Goal: Obtain resource: Download file/media

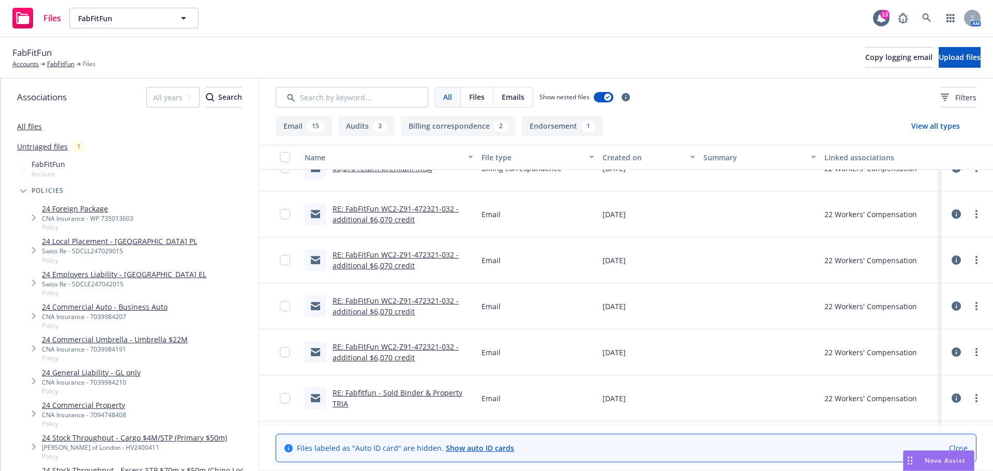
scroll to position [155, 0]
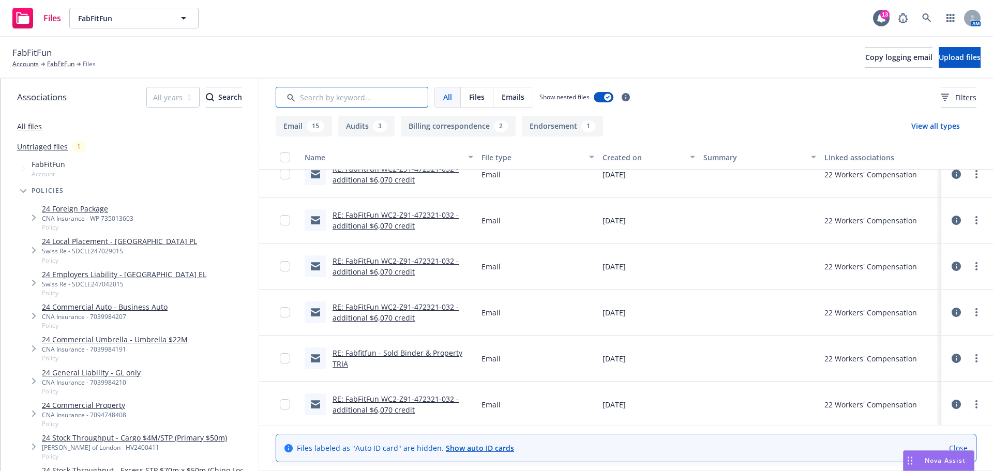
click at [326, 102] on input "Search by keyword..." at bounding box center [352, 97] width 153 height 21
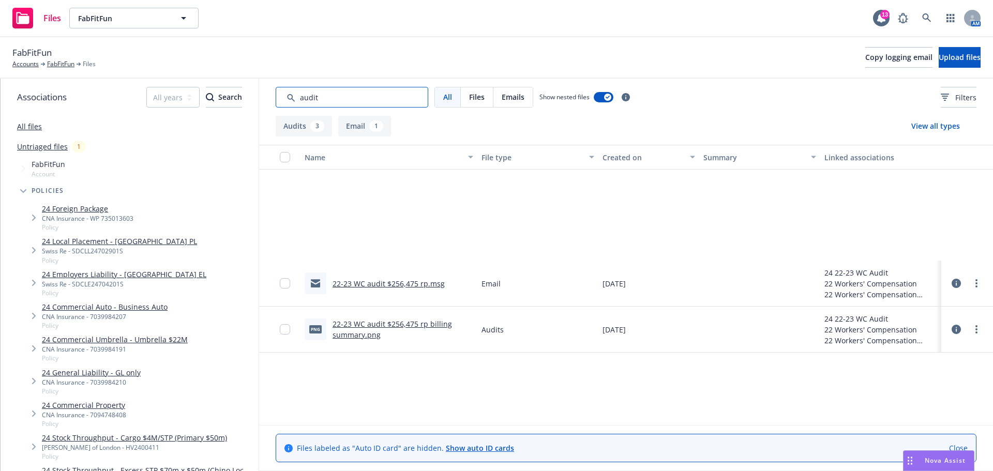
type input "audit"
click at [400, 282] on link "22-23 WC audit $256,475 rp.msg" at bounding box center [389, 284] width 112 height 10
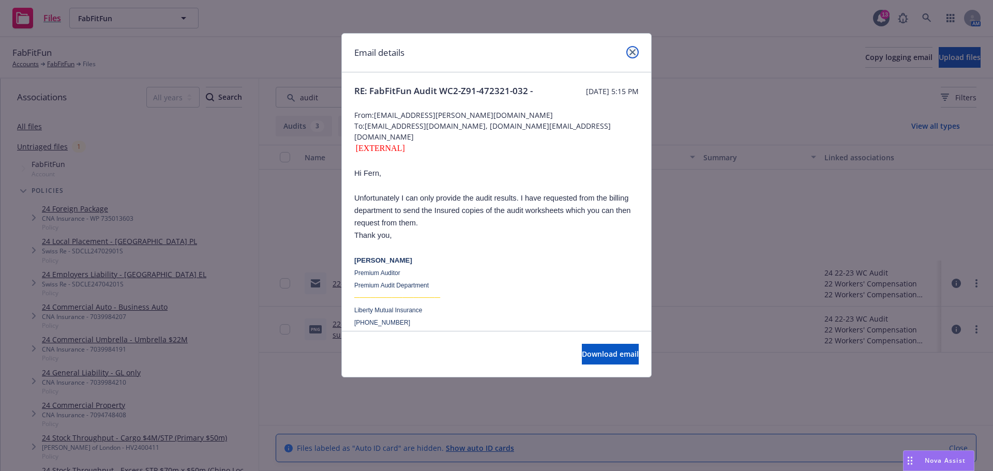
click at [632, 52] on icon "close" at bounding box center [633, 52] width 6 height 6
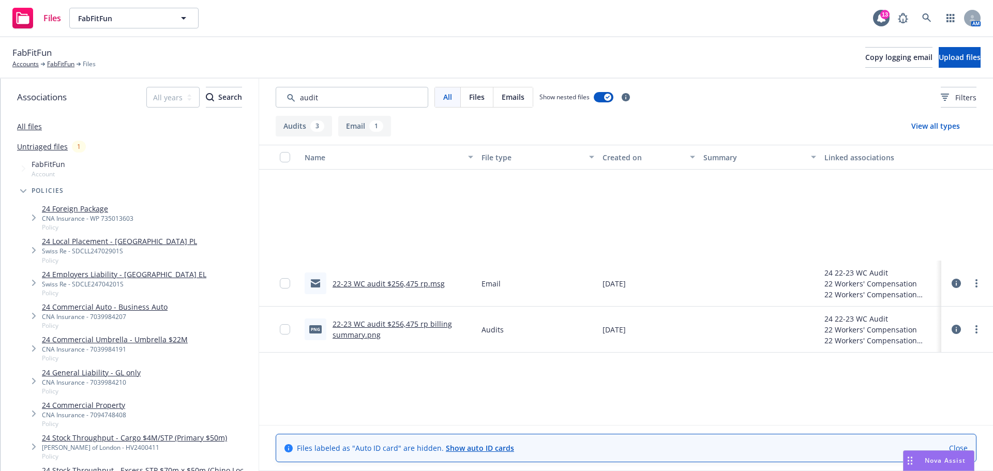
click at [361, 326] on link "22-23 WC audit $256,475 rp billing summary.png" at bounding box center [393, 329] width 120 height 21
click at [353, 97] on input "Search by keyword..." at bounding box center [352, 97] width 153 height 21
drag, startPoint x: 353, startPoint y: 97, endPoint x: 297, endPoint y: 97, distance: 55.9
click at [297, 97] on input "Search by keyword..." at bounding box center [352, 97] width 153 height 21
click at [66, 66] on link "FabFitFun" at bounding box center [60, 63] width 27 height 9
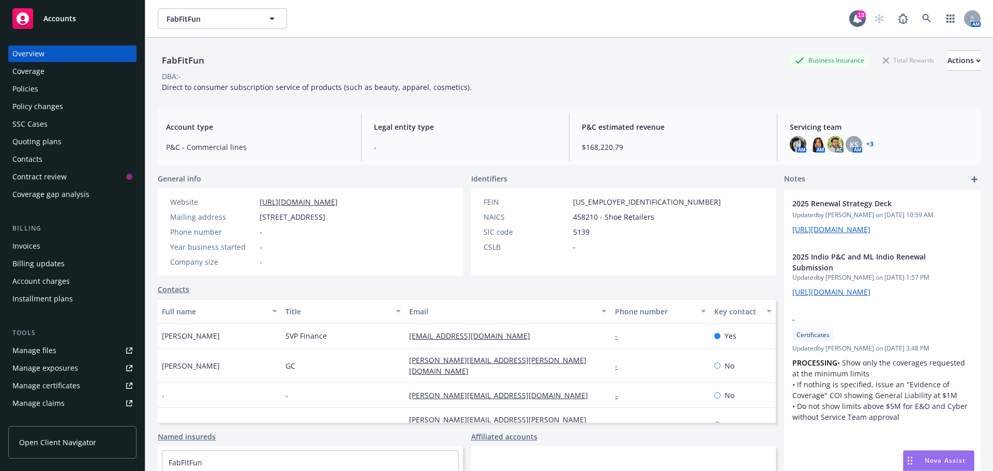
click at [44, 353] on div "Manage files" at bounding box center [34, 350] width 44 height 17
click at [27, 92] on div "Policies" at bounding box center [25, 89] width 26 height 17
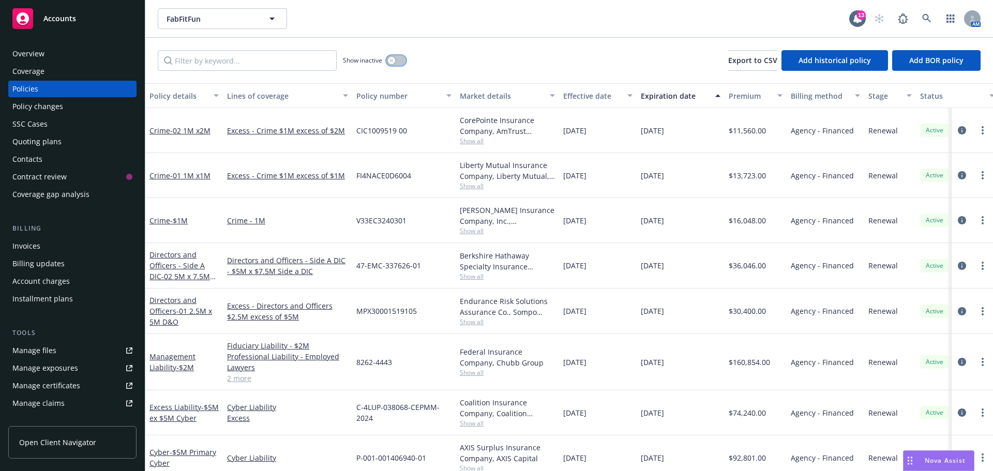
click at [397, 62] on button "button" at bounding box center [396, 60] width 20 height 10
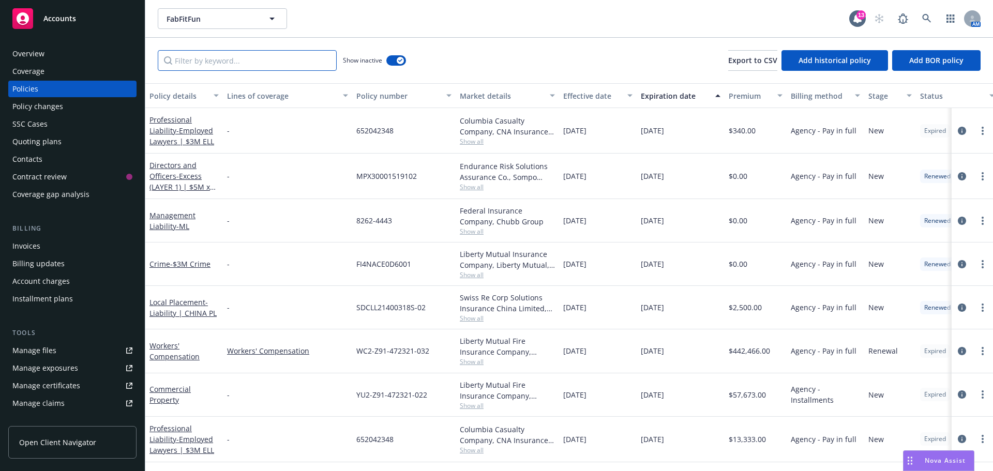
click at [240, 62] on input "Filter by keyword..." at bounding box center [247, 60] width 179 height 21
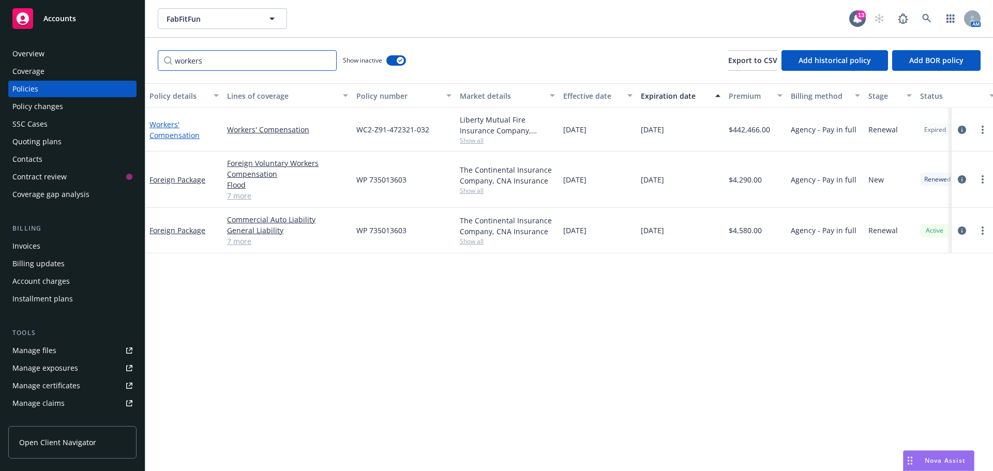
type input "workers"
click at [162, 128] on link "Workers' Compensation" at bounding box center [175, 130] width 50 height 21
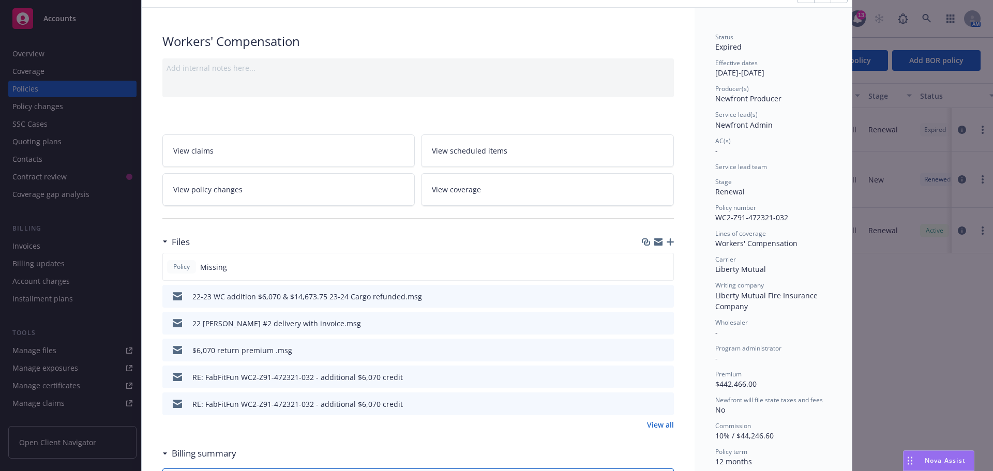
scroll to position [207, 0]
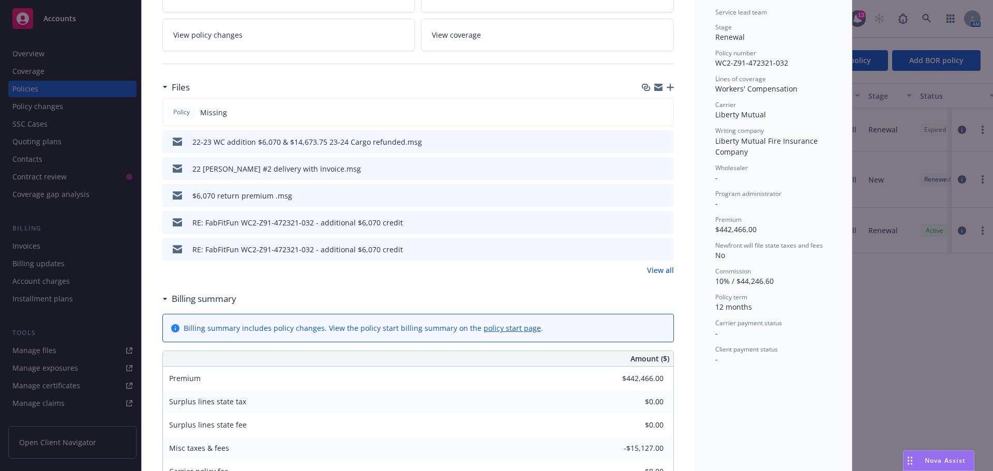
click at [643, 249] on icon "download file" at bounding box center [647, 249] width 8 height 8
click at [652, 271] on link "View all" at bounding box center [660, 270] width 27 height 11
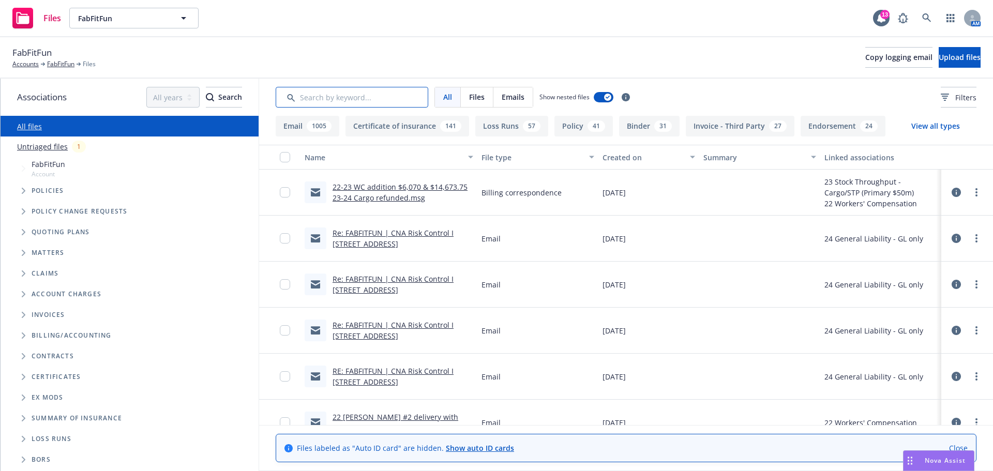
click at [359, 96] on input "Search by keyword..." at bounding box center [352, 97] width 153 height 21
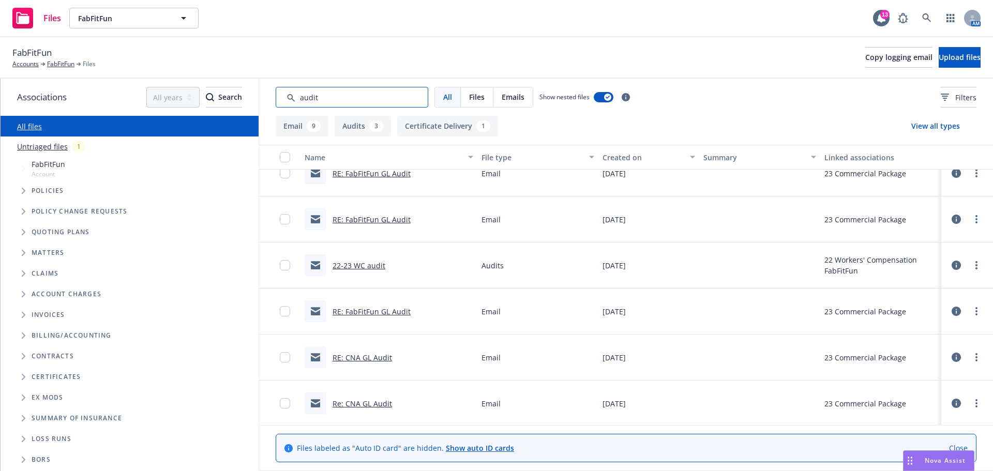
scroll to position [155, 0]
type input "audit"
click at [373, 267] on link "22-23 WC audit" at bounding box center [359, 267] width 53 height 10
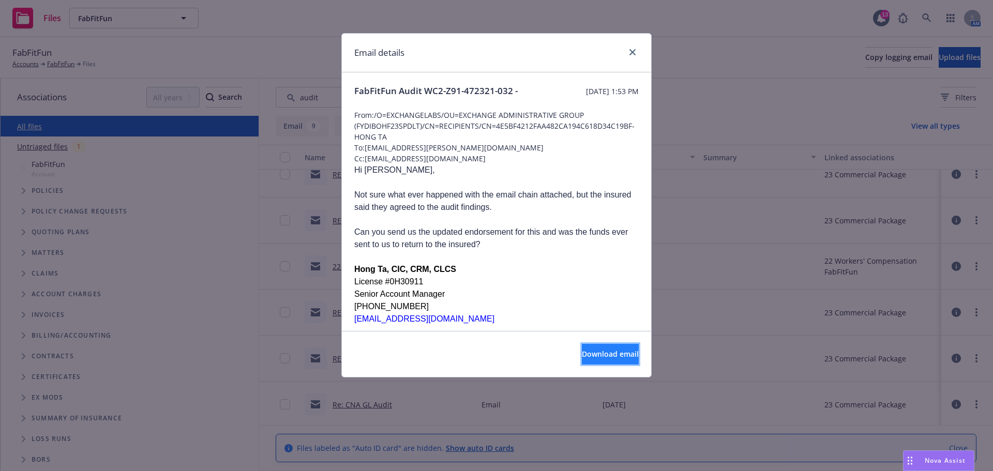
click at [584, 347] on button "Download email" at bounding box center [610, 354] width 57 height 21
click at [632, 51] on icon "close" at bounding box center [633, 52] width 6 height 6
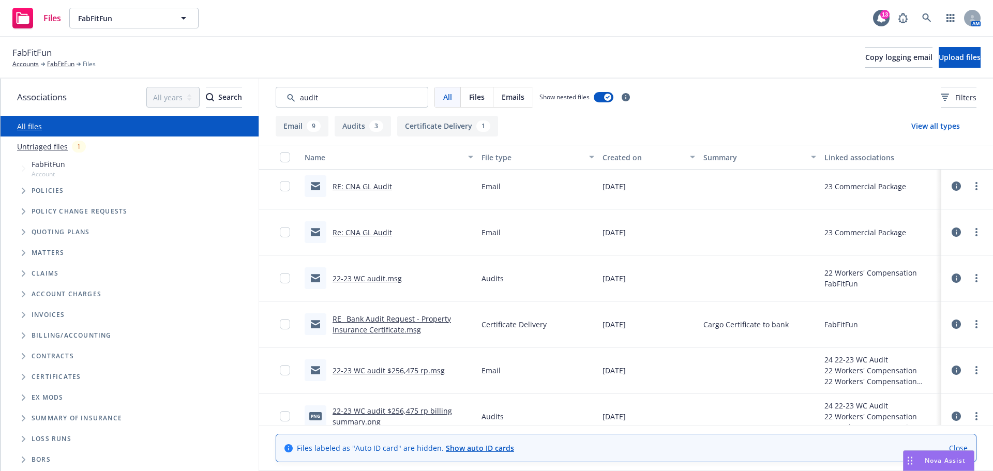
scroll to position [340, 0]
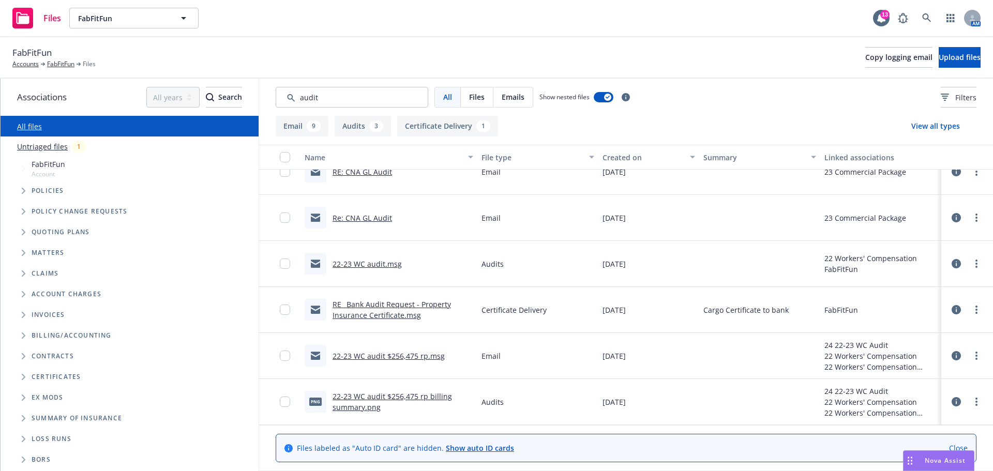
click at [359, 266] on link "22-23 WC audit.msg" at bounding box center [367, 264] width 69 height 10
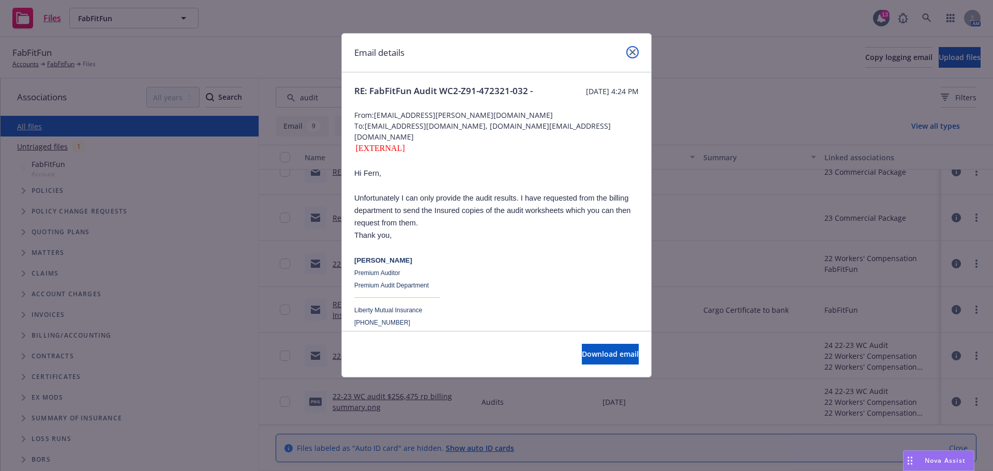
click at [632, 51] on icon "close" at bounding box center [633, 52] width 6 height 6
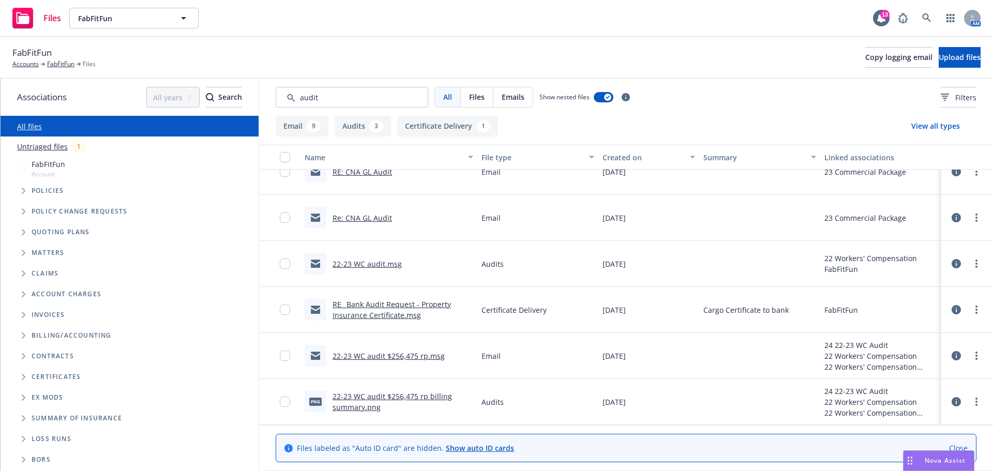
click at [405, 361] on link "22-23 WC audit $256,475 rp.msg" at bounding box center [389, 356] width 112 height 10
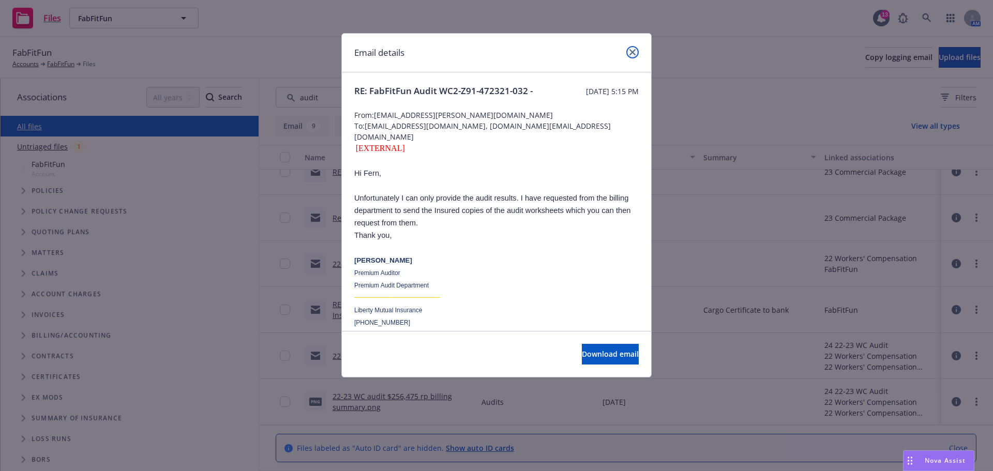
click at [630, 51] on icon "close" at bounding box center [633, 52] width 6 height 6
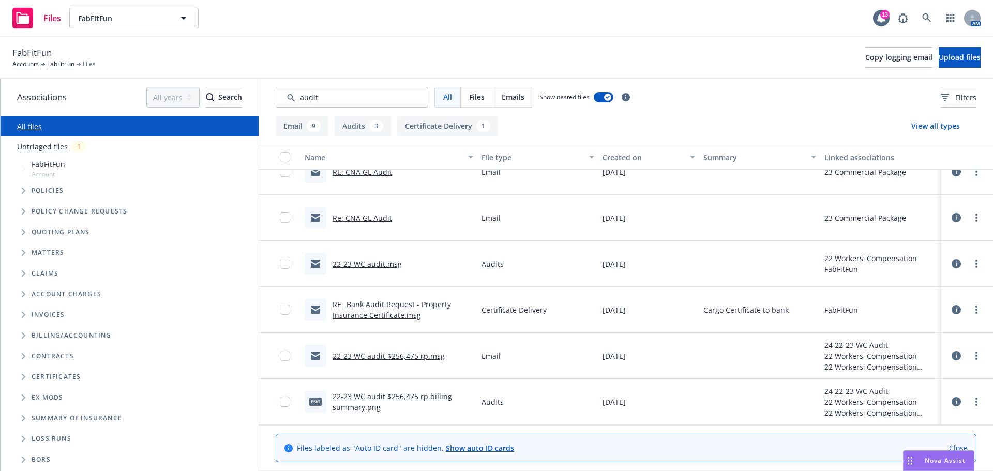
click at [414, 401] on div "22-23 WC audit $256,475 rp billing summary.png" at bounding box center [403, 402] width 141 height 22
click at [410, 398] on link "22-23 WC audit $256,475 rp billing summary.png" at bounding box center [393, 402] width 120 height 21
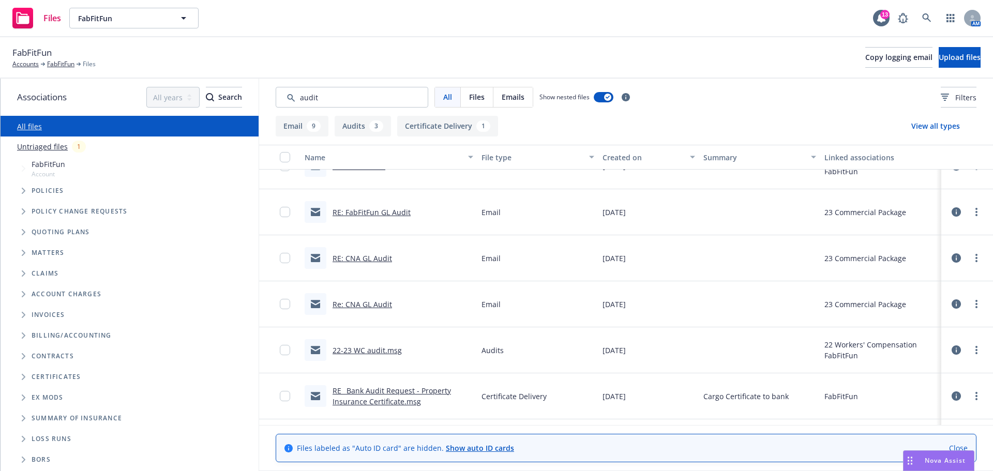
scroll to position [236, 0]
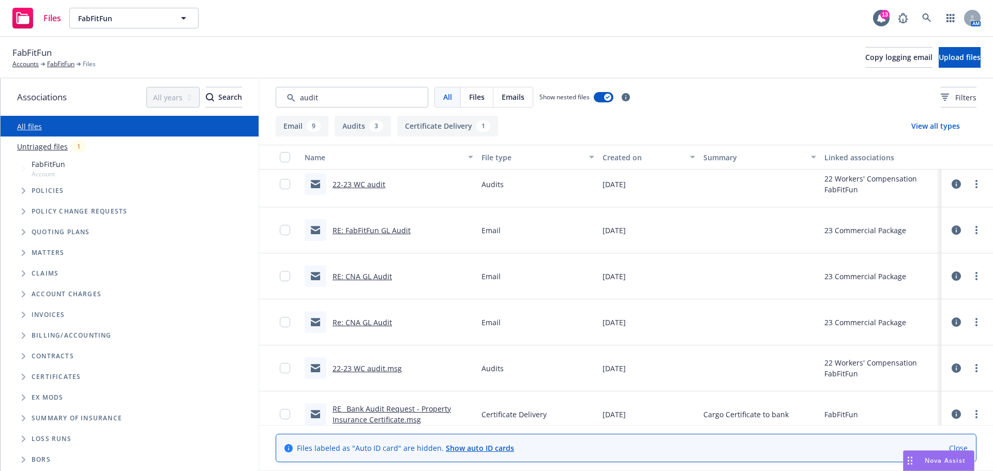
click at [375, 367] on link "22-23 WC audit.msg" at bounding box center [367, 369] width 69 height 10
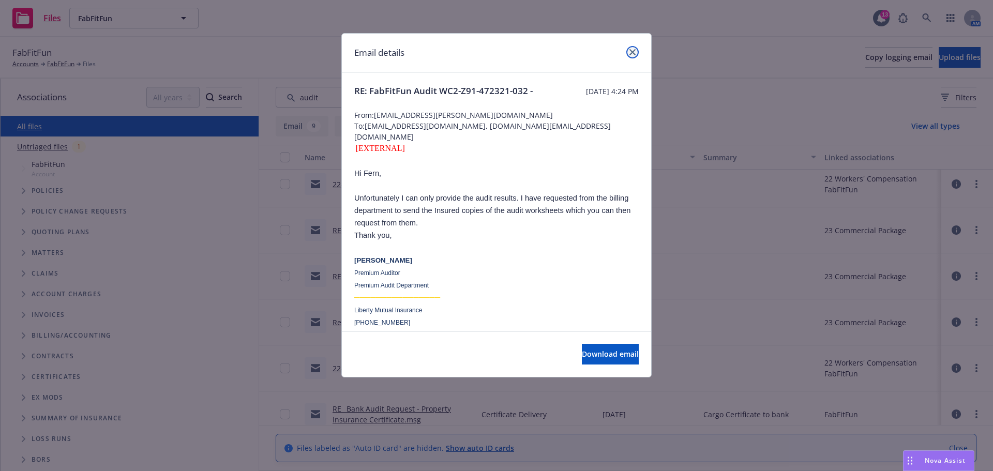
click at [630, 48] on link "close" at bounding box center [633, 52] width 12 height 12
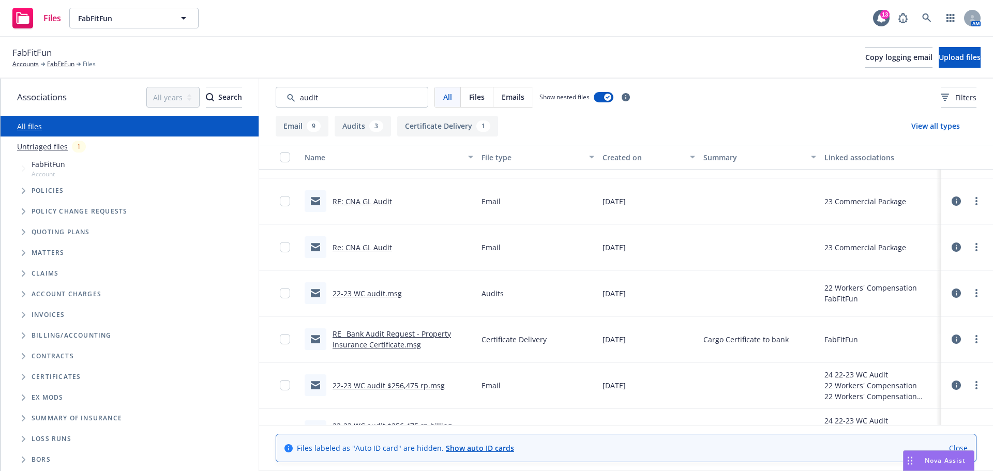
scroll to position [340, 0]
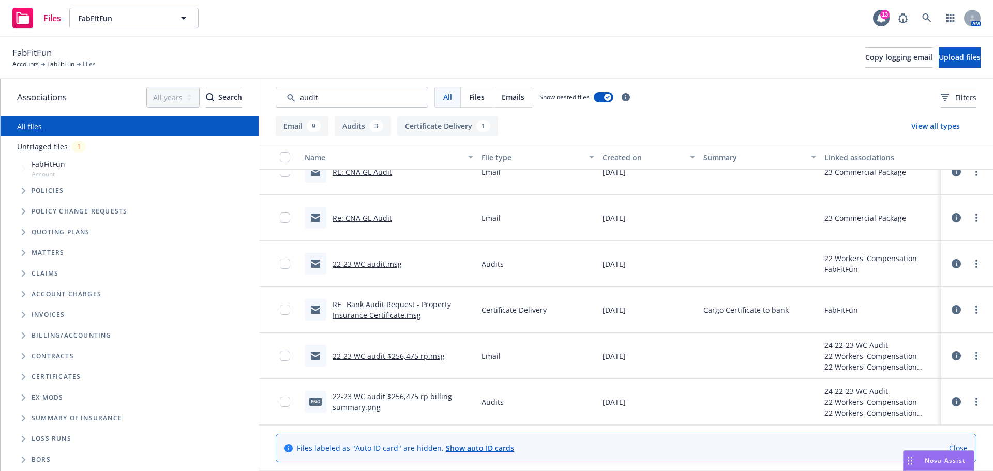
click at [368, 403] on link "22-23 WC audit $256,475 rp billing summary.png" at bounding box center [393, 402] width 120 height 21
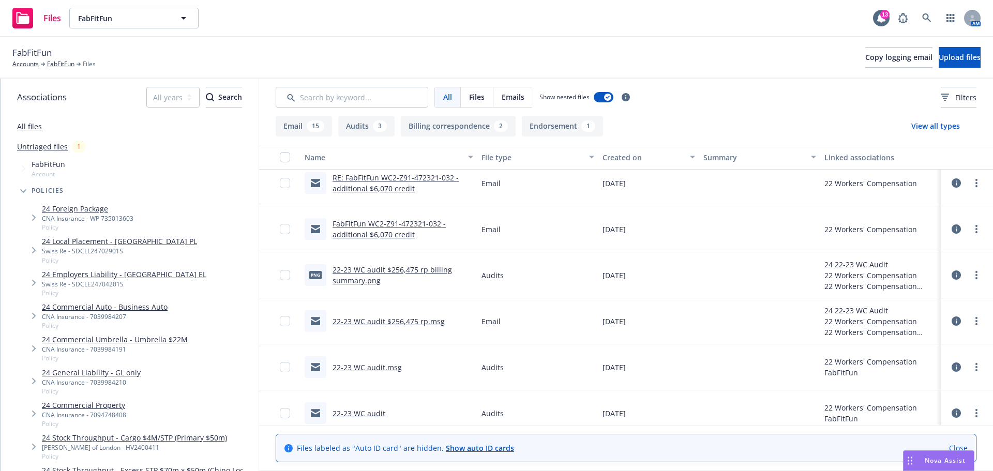
scroll to position [704, 0]
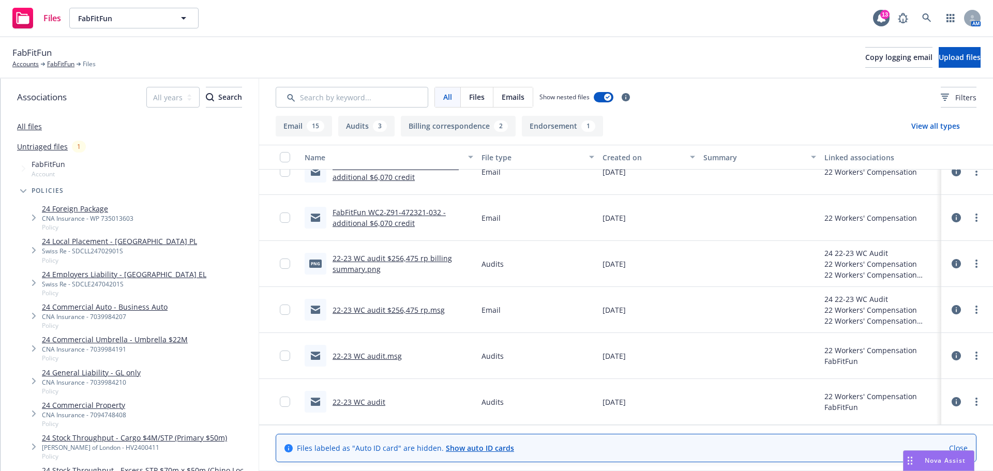
click at [365, 270] on link "22-23 WC audit $256,475 rp billing summary.png" at bounding box center [393, 264] width 120 height 21
click at [367, 405] on link "22-23 WC audit" at bounding box center [359, 402] width 53 height 10
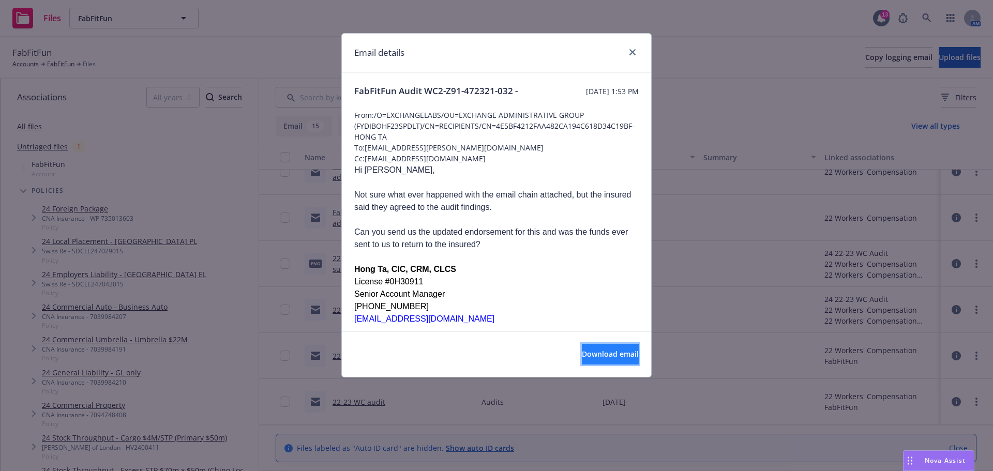
click at [592, 360] on button "Download email" at bounding box center [610, 354] width 57 height 21
click at [637, 52] on link "close" at bounding box center [633, 52] width 12 height 12
